Goal: Book appointment/travel/reservation

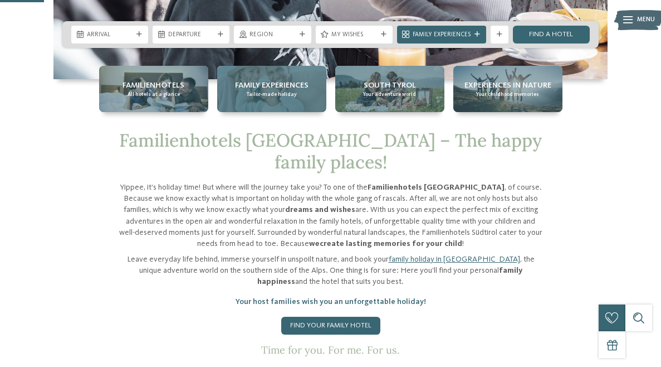
click at [280, 89] on span "Family Experiences" at bounding box center [272, 85] width 74 height 11
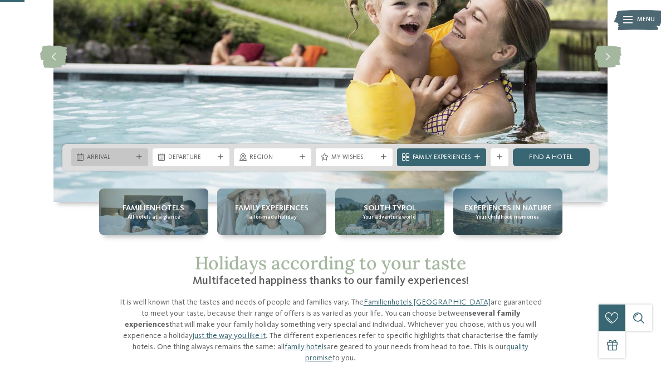
click at [128, 160] on span "Arrival" at bounding box center [110, 157] width 46 height 9
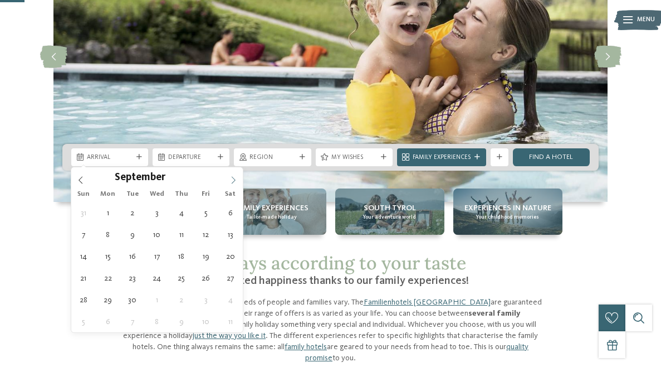
click at [231, 179] on icon at bounding box center [234, 180] width 8 height 8
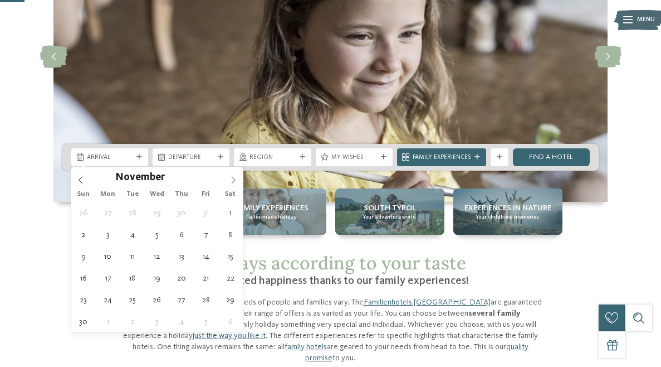
click at [231, 179] on icon at bounding box center [234, 180] width 8 height 8
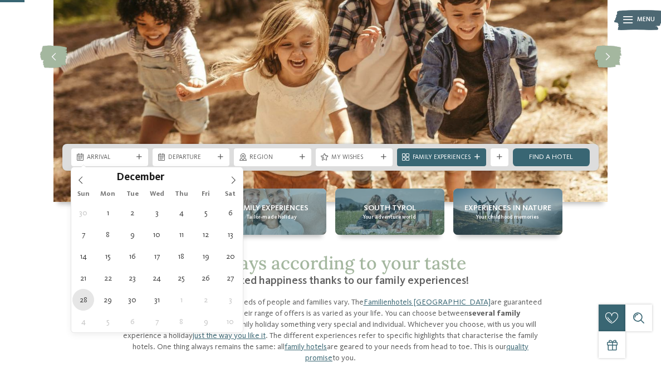
type div "28.12.2025"
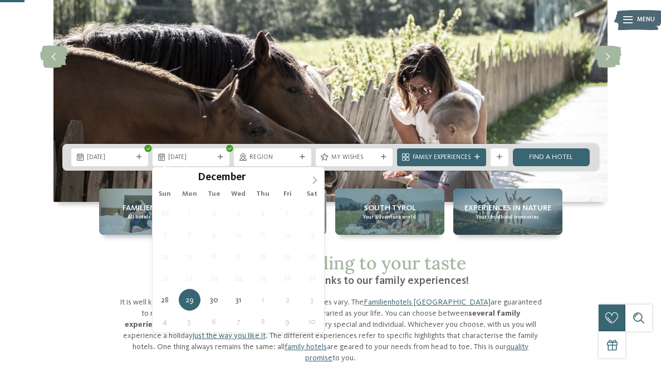
type input "****"
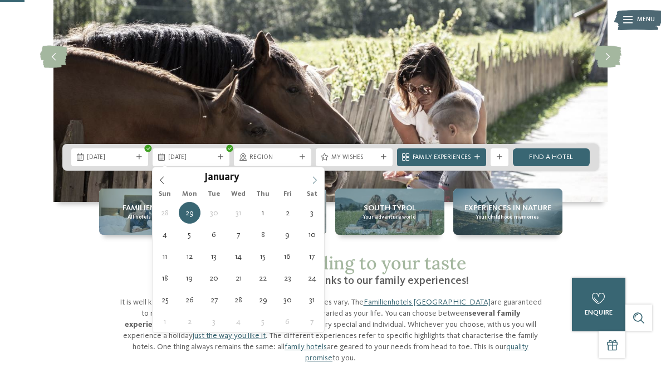
click at [317, 179] on icon at bounding box center [315, 180] width 8 height 8
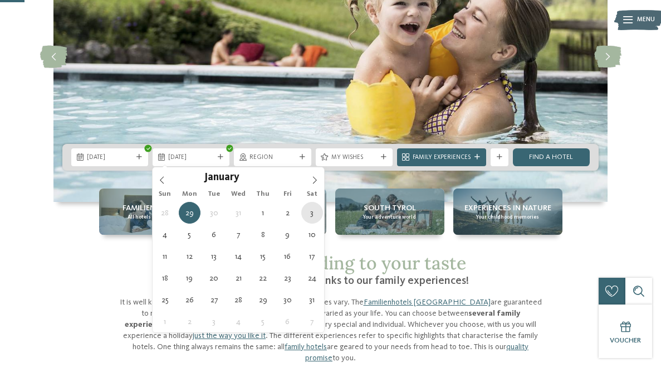
type div "03.01.2026"
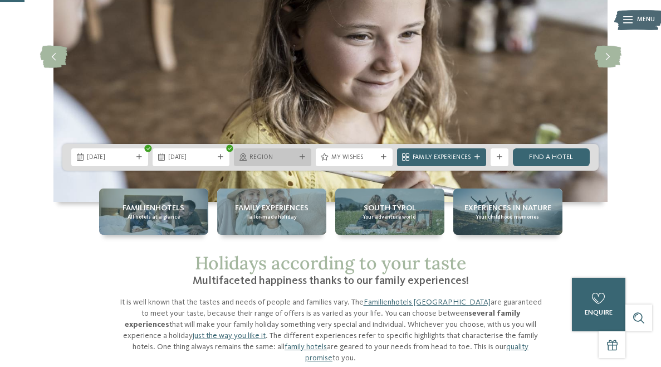
click at [301, 158] on icon at bounding box center [303, 157] width 6 height 6
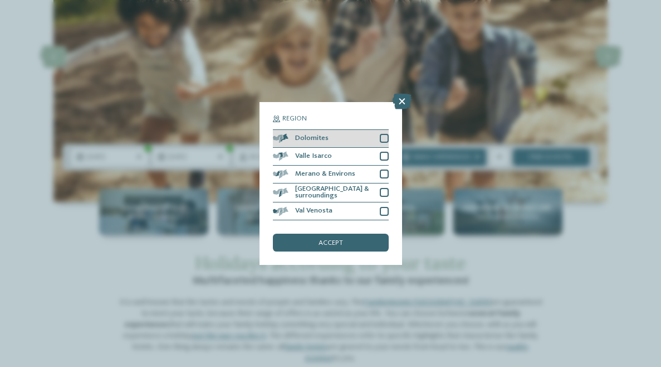
click at [386, 142] on div at bounding box center [384, 138] width 9 height 9
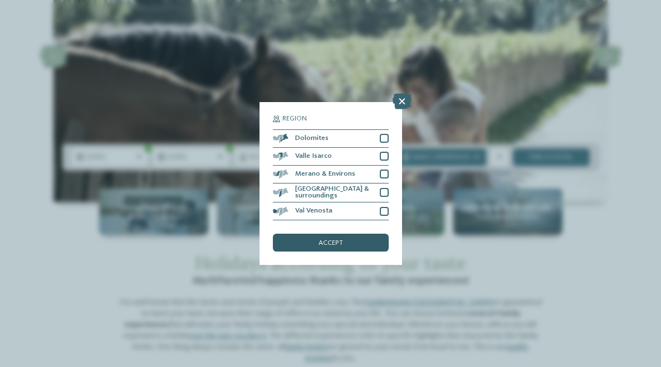
click at [341, 248] on div "accept" at bounding box center [331, 242] width 116 height 18
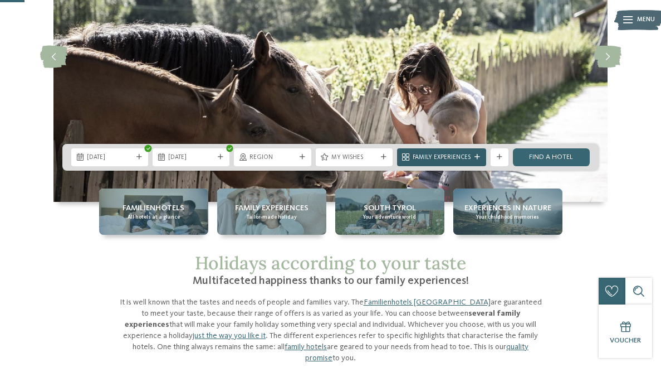
click at [462, 159] on span "Family Experiences" at bounding box center [442, 157] width 58 height 9
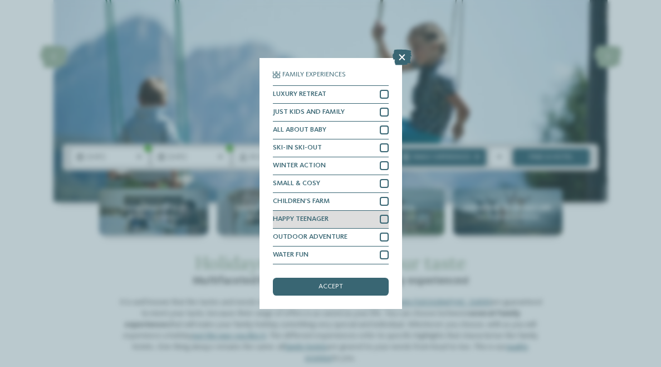
click at [382, 220] on div at bounding box center [384, 219] width 9 height 9
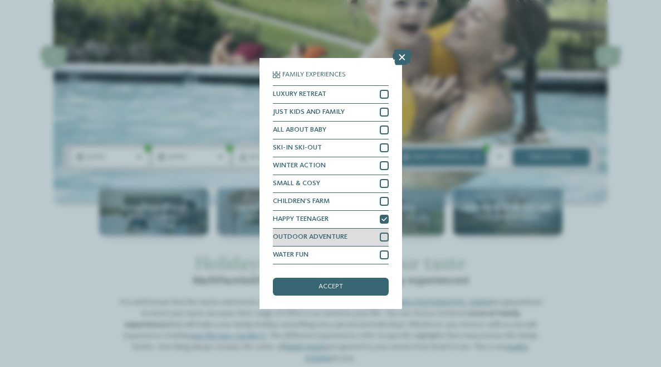
click at [384, 238] on div at bounding box center [384, 236] width 9 height 9
click at [384, 238] on icon at bounding box center [385, 238] width 6 height 6
click at [364, 280] on div "accept" at bounding box center [331, 286] width 116 height 18
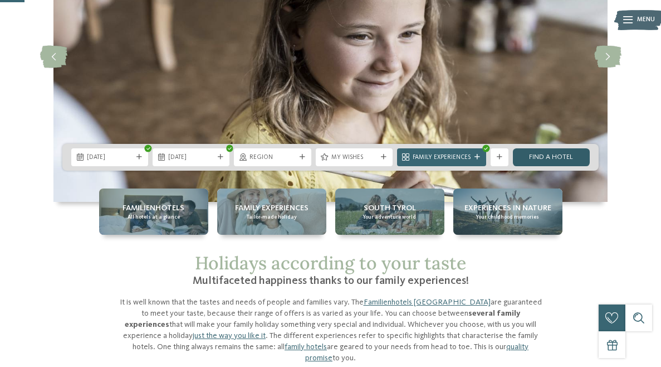
click at [559, 157] on link "Find a hotel" at bounding box center [551, 157] width 77 height 18
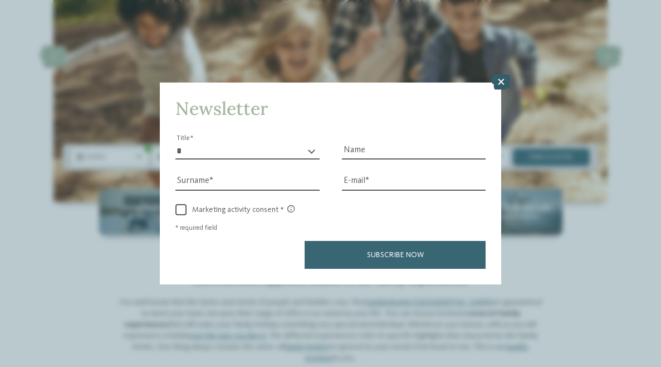
click at [503, 85] on icon at bounding box center [501, 82] width 19 height 16
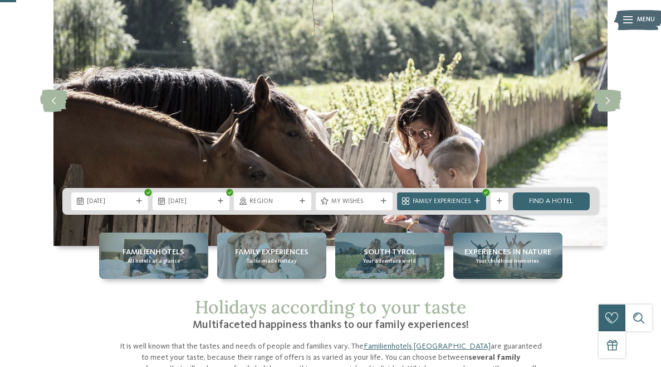
scroll to position [89, 0]
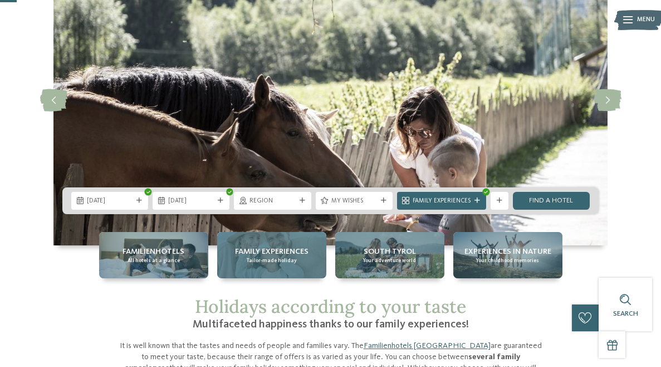
click at [303, 246] on span "Family Experiences" at bounding box center [272, 251] width 74 height 11
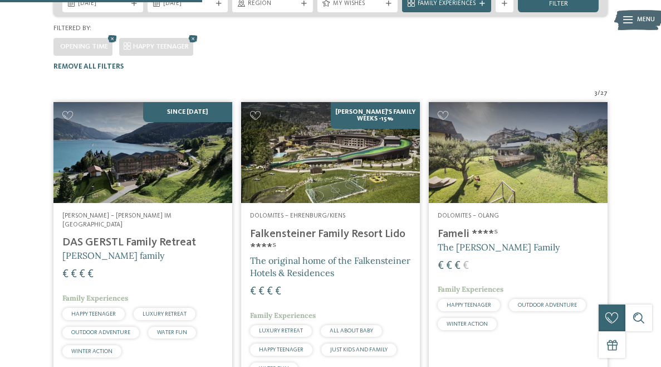
scroll to position [233, 0]
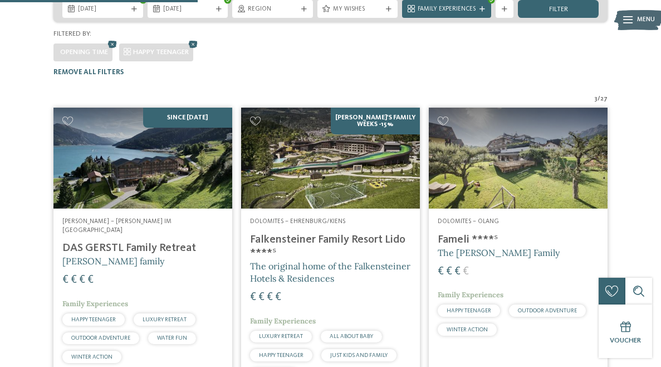
click at [170, 138] on img at bounding box center [142, 158] width 179 height 100
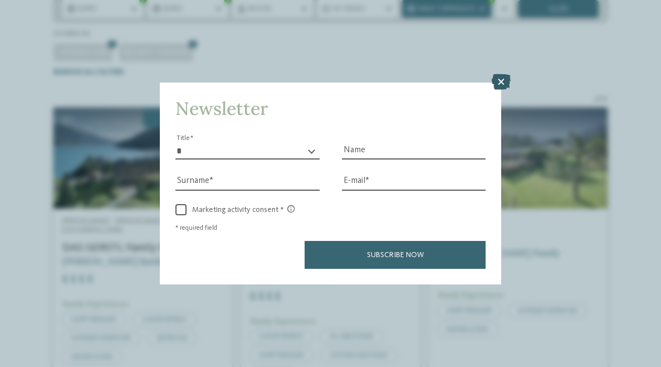
click at [504, 77] on icon at bounding box center [501, 82] width 19 height 16
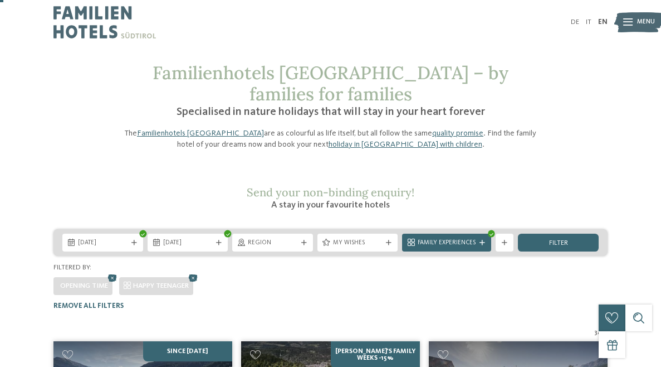
scroll to position [0, 0]
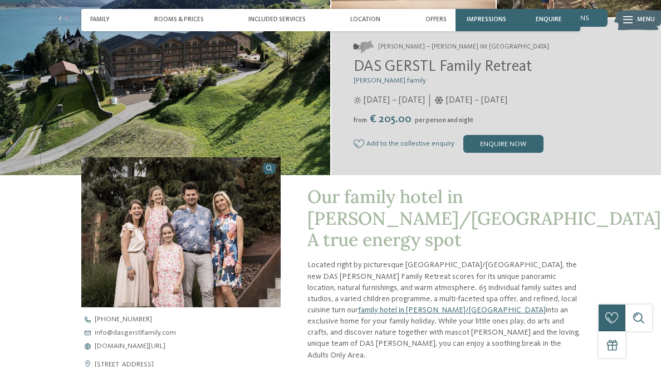
click at [242, 121] on img at bounding box center [165, 34] width 330 height 281
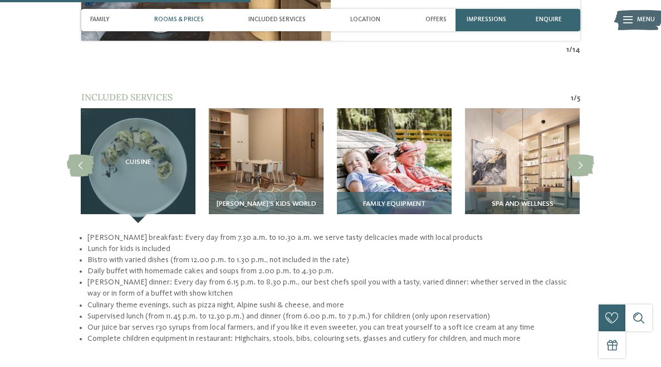
scroll to position [1169, 0]
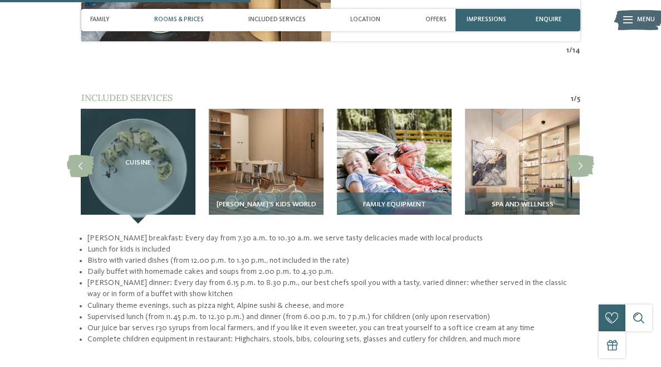
click at [415, 126] on img at bounding box center [394, 166] width 115 height 115
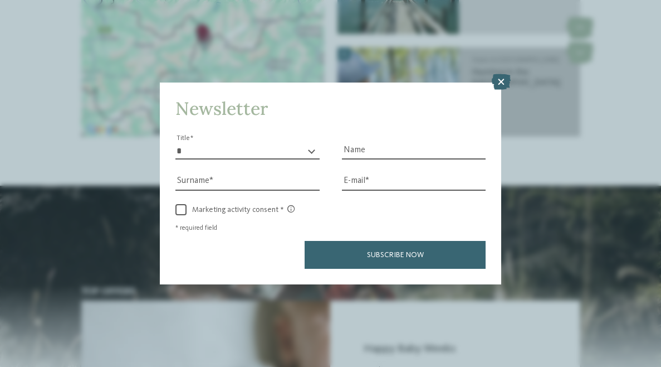
scroll to position [1619, 0]
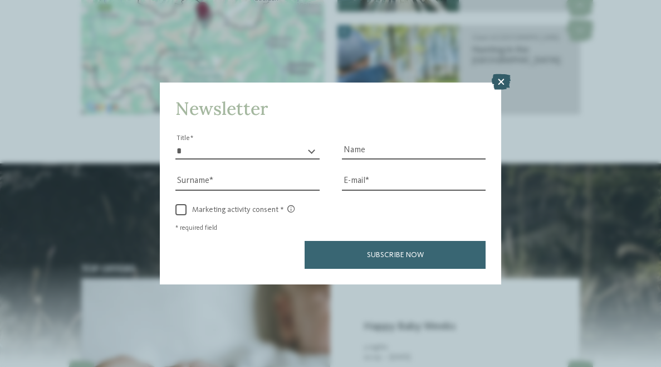
click at [503, 77] on icon at bounding box center [501, 82] width 19 height 16
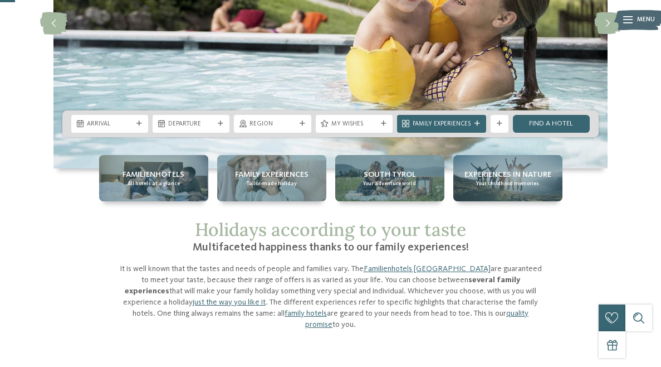
scroll to position [167, 0]
